Goal: Information Seeking & Learning: Learn about a topic

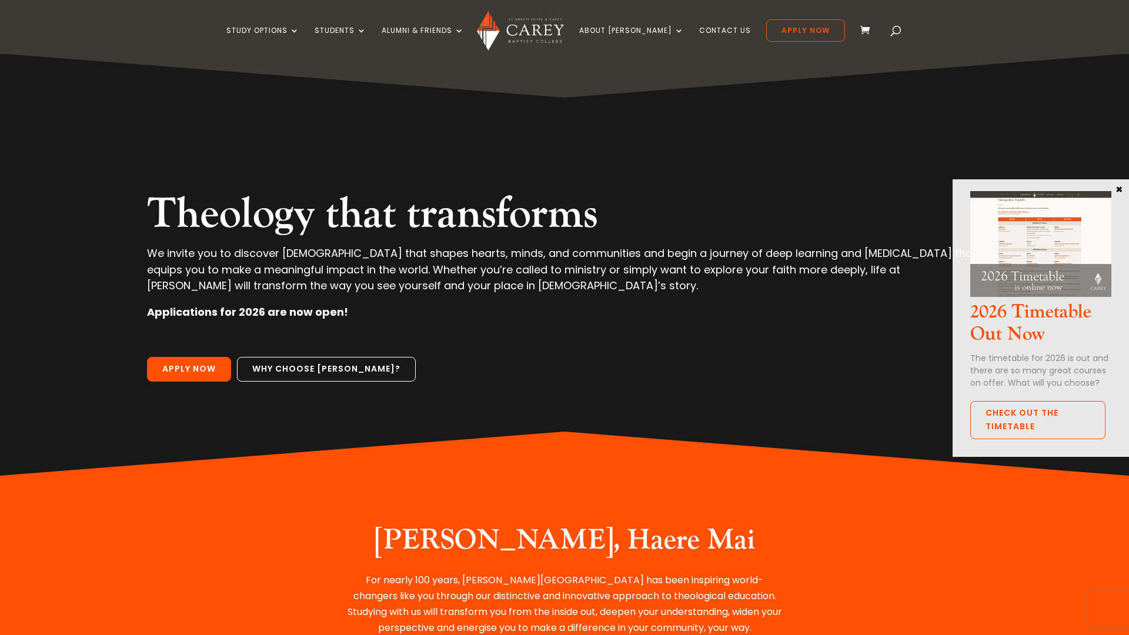
click at [896, 33] on span at bounding box center [896, 33] width 0 height 0
type input "********"
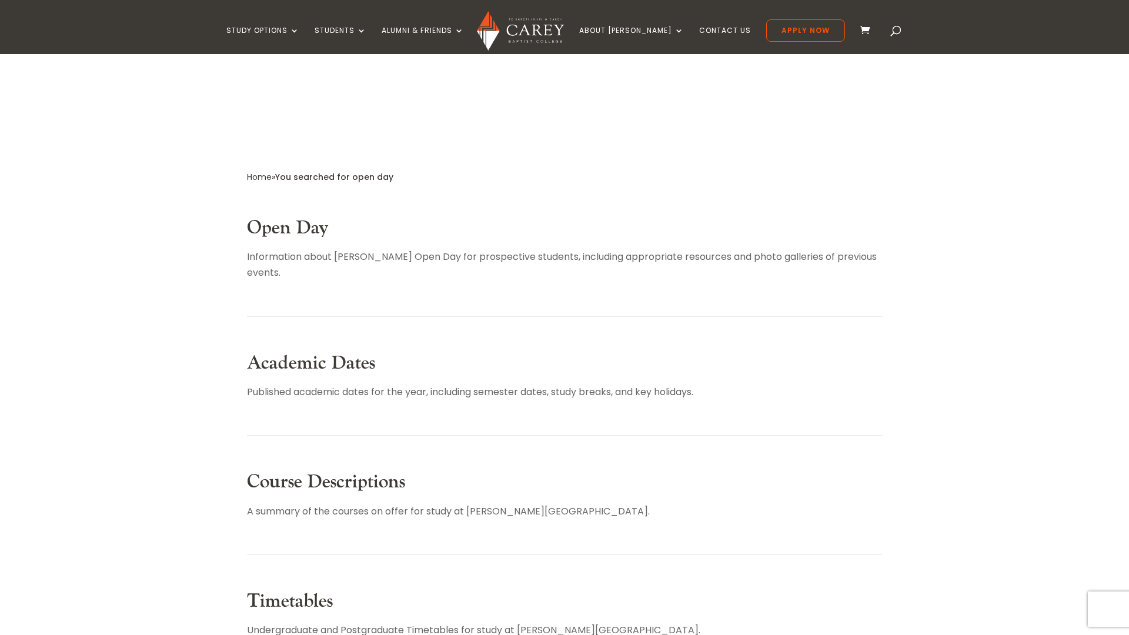
scroll to position [168, 0]
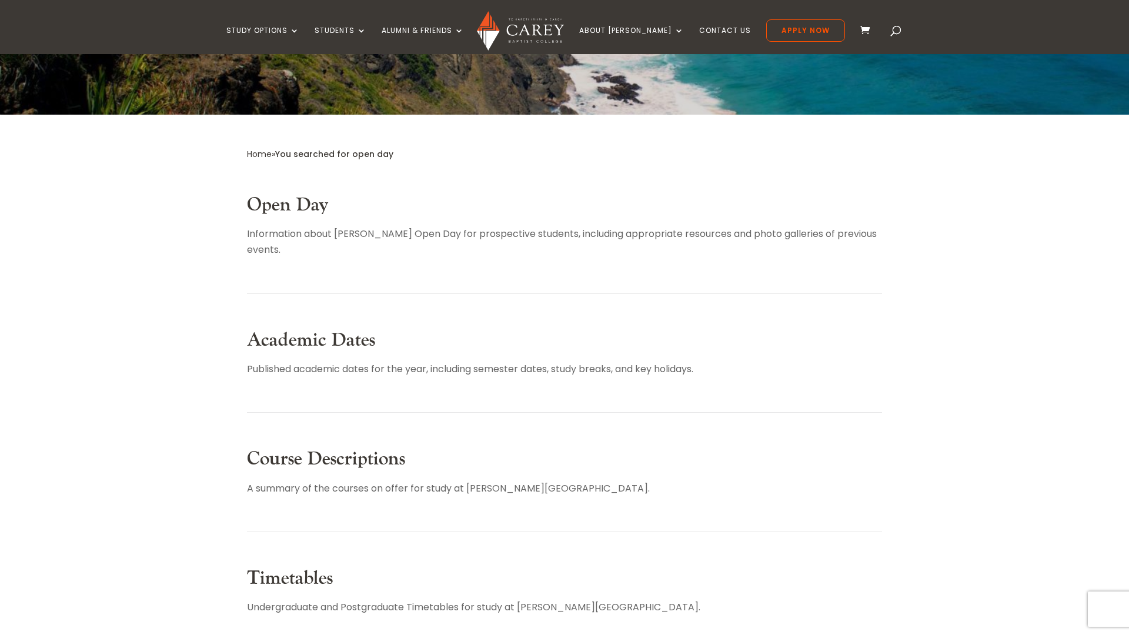
click at [306, 206] on link "Open Day" at bounding box center [288, 205] width 82 height 24
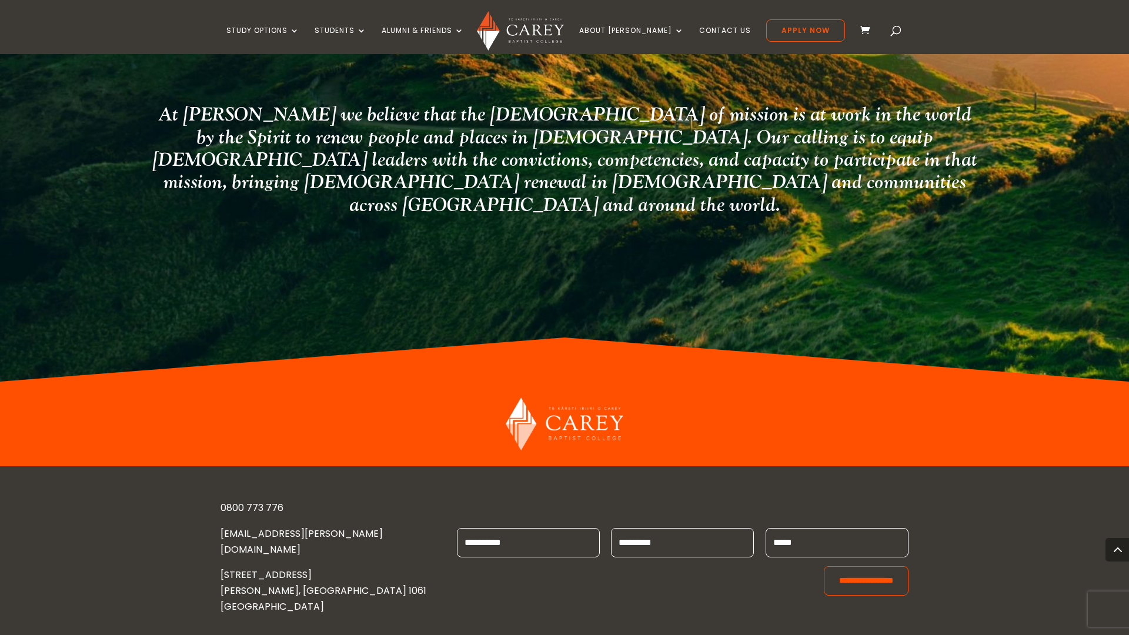
scroll to position [978, 0]
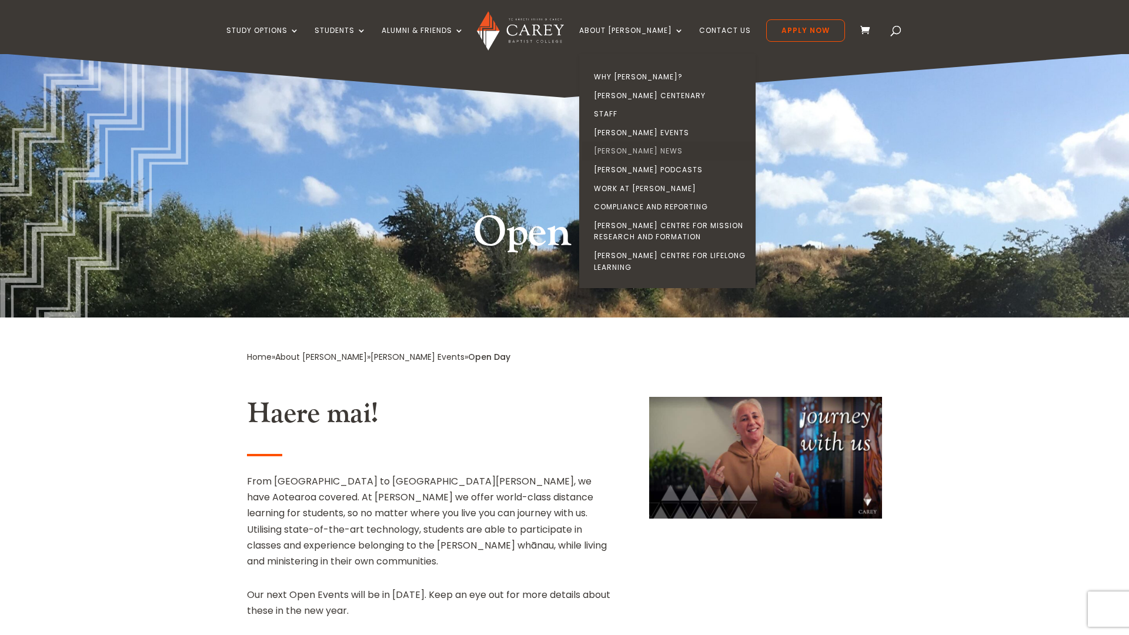
click at [653, 149] on link "[PERSON_NAME] News" at bounding box center [670, 151] width 176 height 19
click at [648, 131] on link "[PERSON_NAME] Events" at bounding box center [670, 132] width 176 height 19
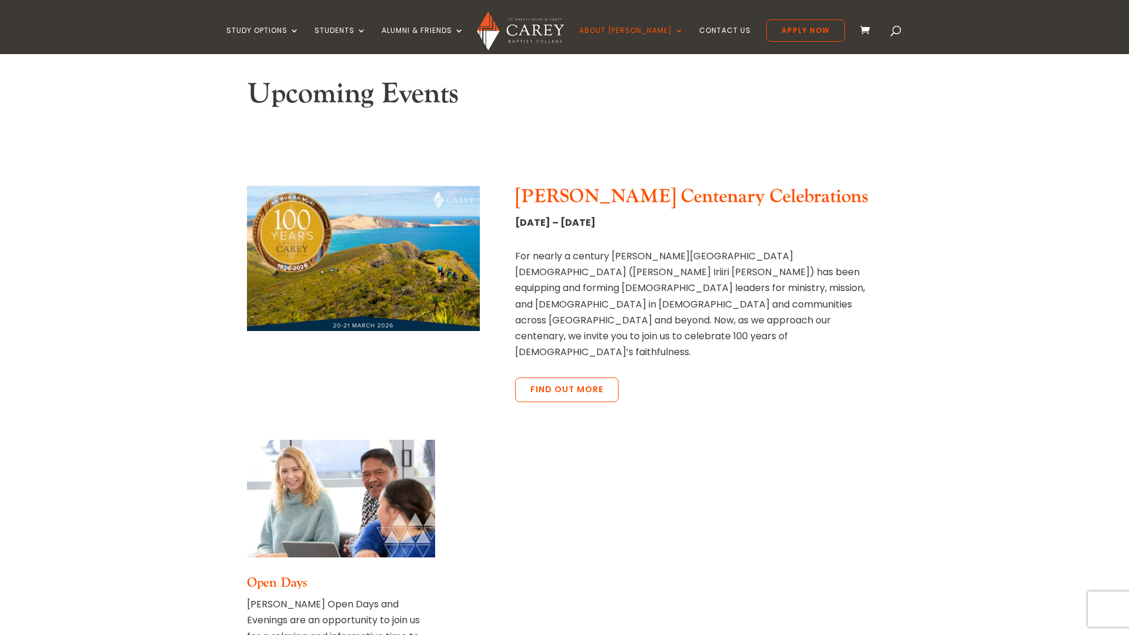
scroll to position [496, 0]
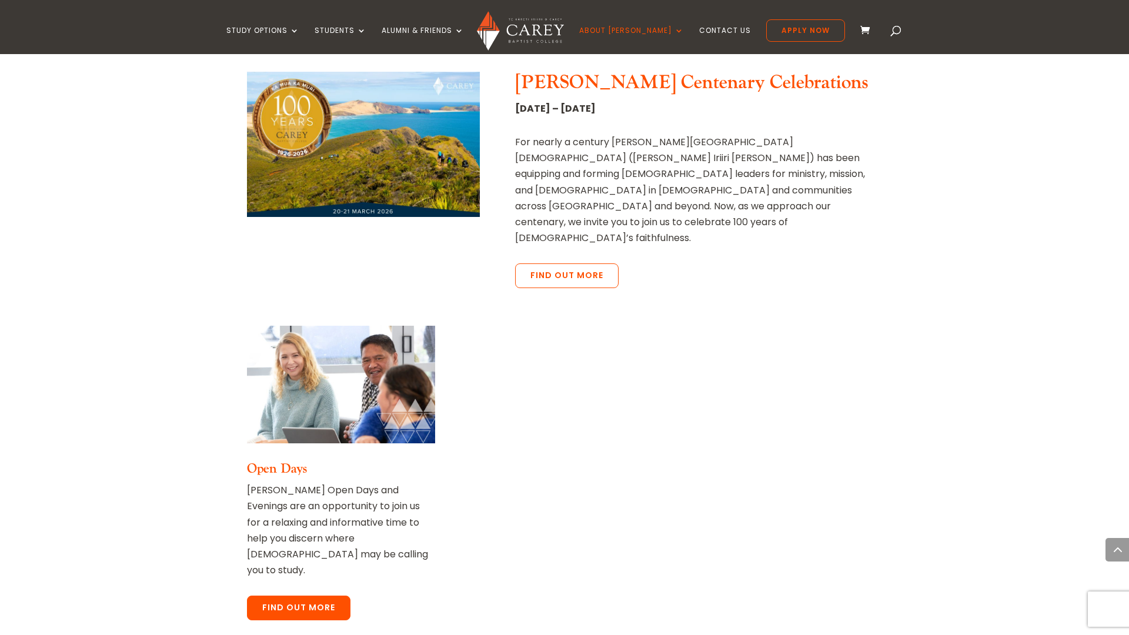
click at [302, 596] on link "Find out more" at bounding box center [298, 608] width 103 height 25
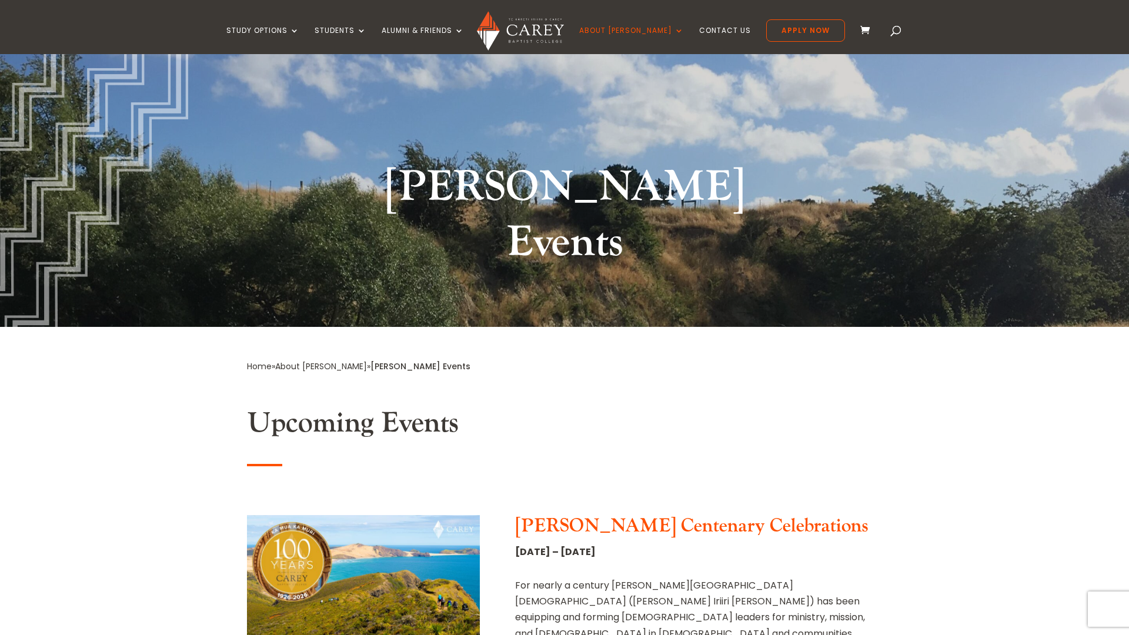
scroll to position [23, 0]
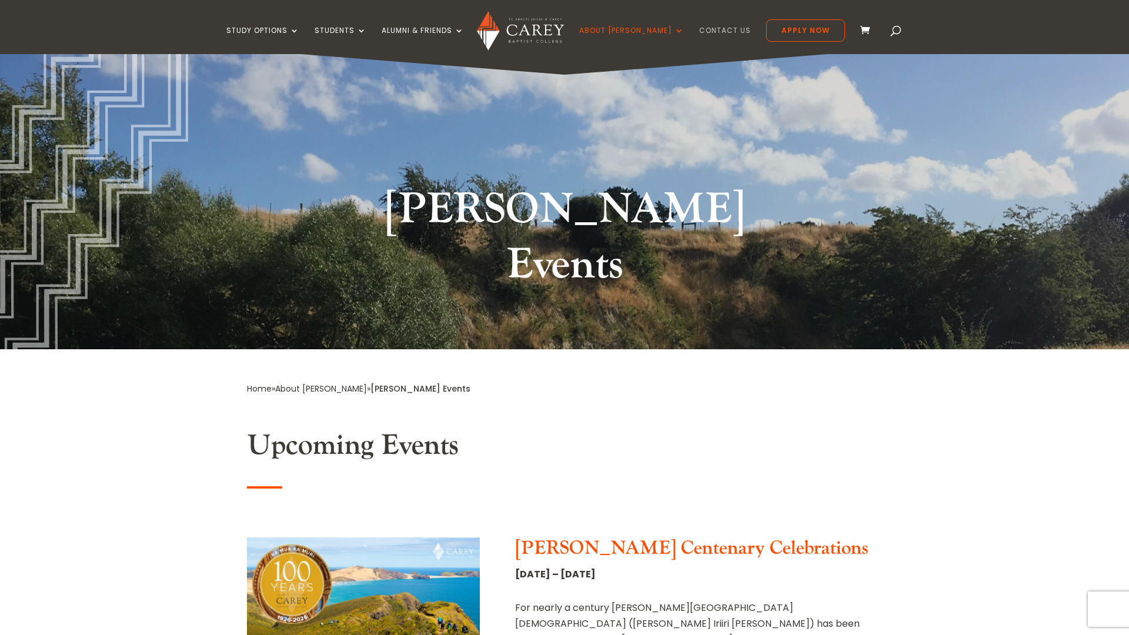
click at [707, 29] on link "Contact Us" at bounding box center [725, 40] width 52 height 28
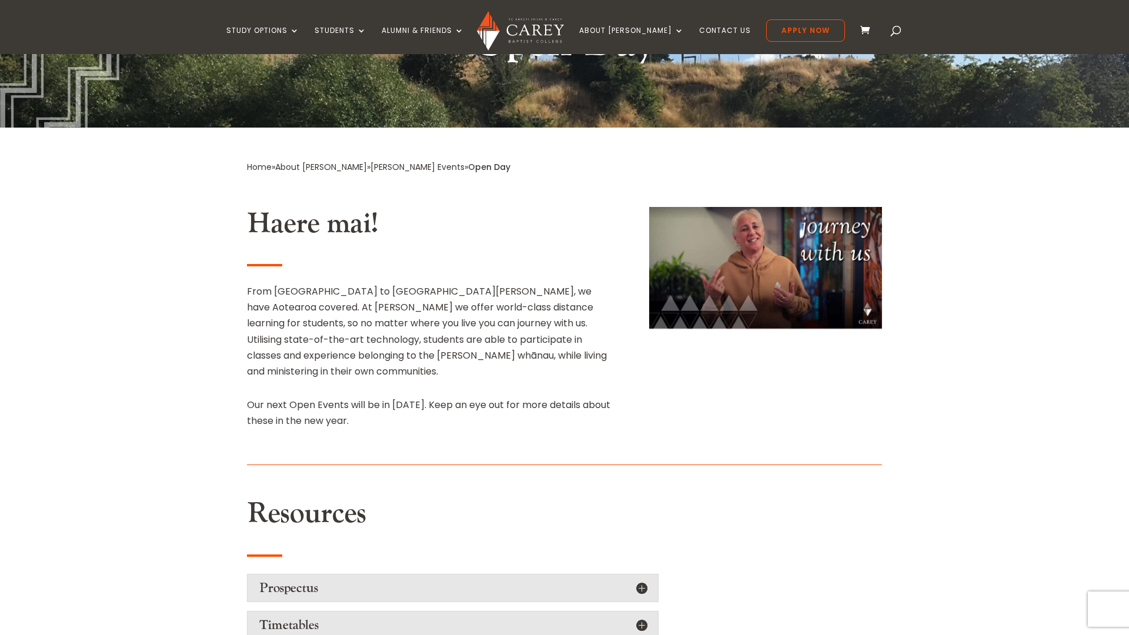
scroll to position [96, 0]
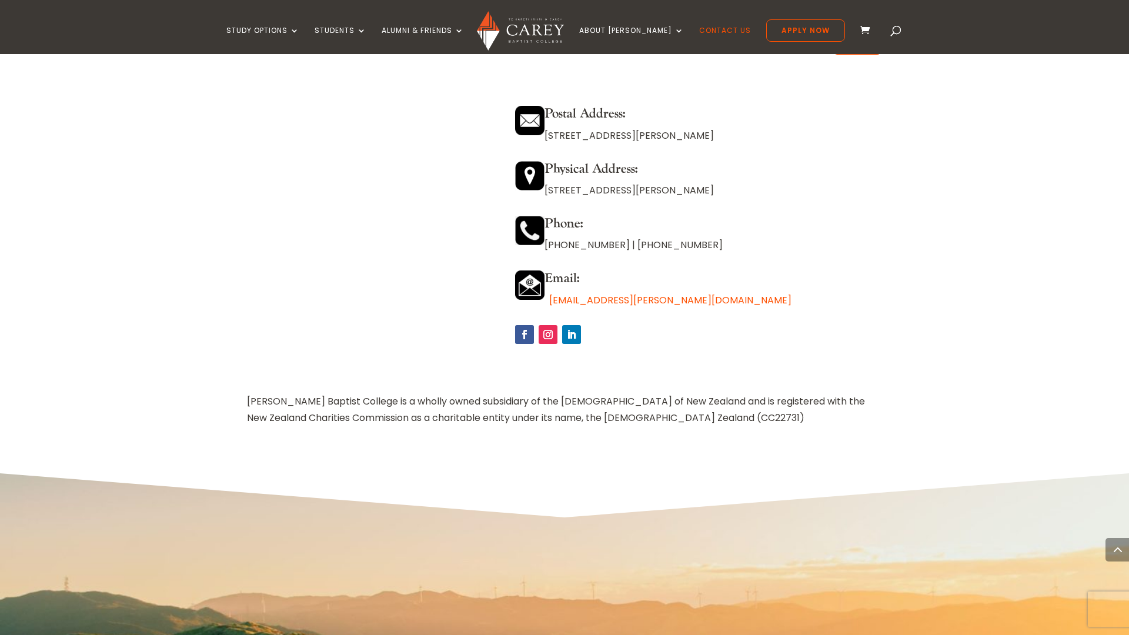
scroll to position [1062, 0]
